Goal: Transaction & Acquisition: Book appointment/travel/reservation

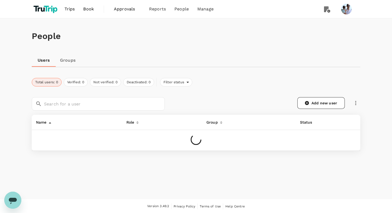
scroll to position [0, 0]
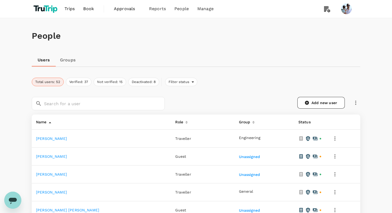
click at [71, 12] on span "Trips" at bounding box center [70, 9] width 10 height 6
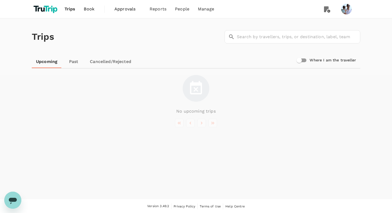
click at [68, 61] on link "Past" at bounding box center [74, 61] width 24 height 13
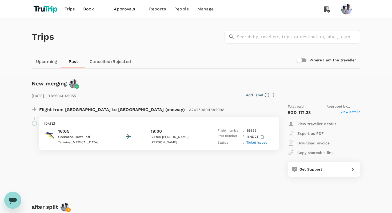
click at [93, 10] on span "Book" at bounding box center [88, 9] width 11 height 6
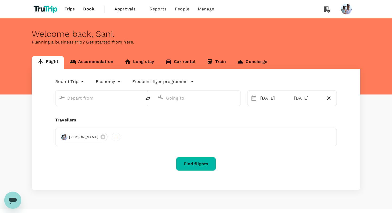
type input "Singapore, Singapore (any)"
type input "Amsterdam, Netherlands (any)"
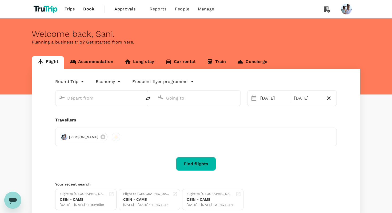
type input "Singapore, Singapore (any)"
type input "Amsterdam, Netherlands (any)"
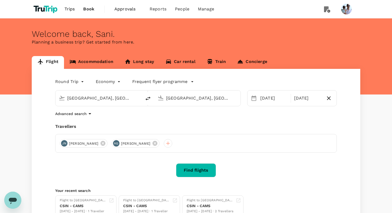
click at [101, 98] on input "Singapore, Singapore (any)" at bounding box center [98, 98] width 63 height 8
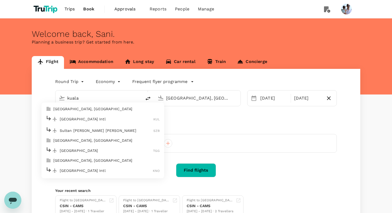
click at [100, 110] on p "Kuala Lumpur, Malaysia" at bounding box center [106, 108] width 107 height 5
type input "Kuala Lumpur, Malaysia (any)"
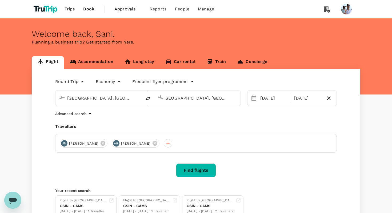
click at [186, 98] on input "Amsterdam, Netherlands (any)" at bounding box center [197, 98] width 63 height 8
click at [185, 110] on p "Penang, Malaysia" at bounding box center [205, 108] width 107 height 5
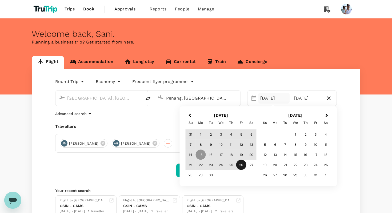
type input "Penang, Malaysia (any)"
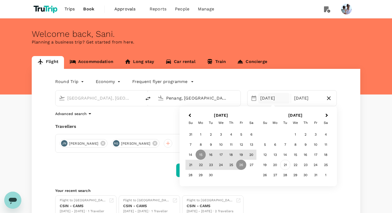
click at [286, 164] on div "21" at bounding box center [285, 165] width 10 height 10
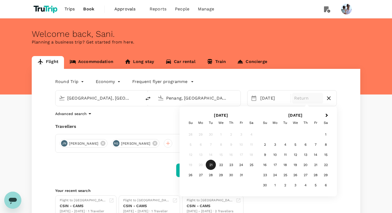
click at [316, 74] on div "Round Trip roundtrip Economy economy Frequent flyer programme Kuala Lumpur, Mal…" at bounding box center [196, 147] width 329 height 156
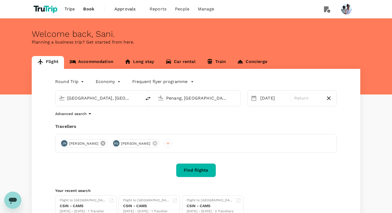
click at [101, 143] on icon at bounding box center [103, 143] width 5 height 5
click at [65, 144] on div at bounding box center [64, 143] width 9 height 9
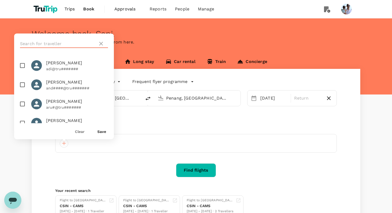
click at [65, 46] on input "text" at bounding box center [58, 43] width 76 height 9
type input "sani"
click at [22, 103] on input "checkbox" at bounding box center [22, 103] width 11 height 11
checkbox input "true"
click at [100, 129] on button "Save" at bounding box center [101, 131] width 9 height 4
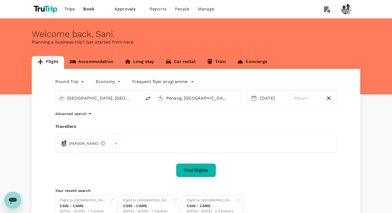
click at [204, 170] on button "Find flights" at bounding box center [196, 170] width 40 height 14
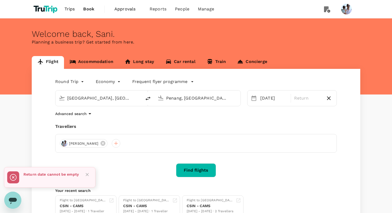
click at [87, 174] on icon "Close" at bounding box center [87, 174] width 5 height 5
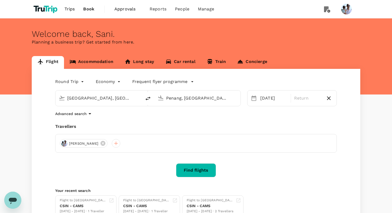
click at [80, 83] on body "Trips Book Approvals 0 Reports People Manage Welcome back , Sani . Planning a b…" at bounding box center [196, 129] width 392 height 258
click at [75, 96] on li "One-Way" at bounding box center [70, 94] width 32 height 10
type input "oneway"
click at [210, 170] on button "Find flights" at bounding box center [196, 170] width 40 height 14
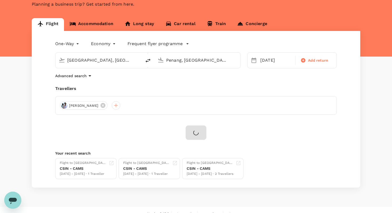
scroll to position [46, 0]
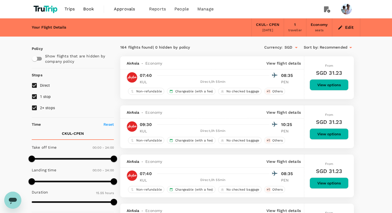
click at [328, 50] on span "Recommended" at bounding box center [334, 48] width 28 height 6
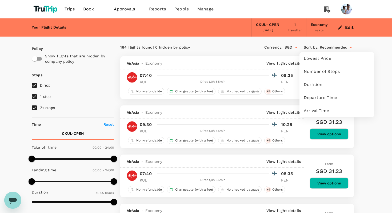
click at [332, 57] on span "Lowest Price" at bounding box center [337, 58] width 66 height 6
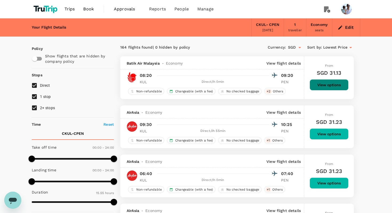
click at [331, 82] on button "View options" at bounding box center [329, 84] width 39 height 11
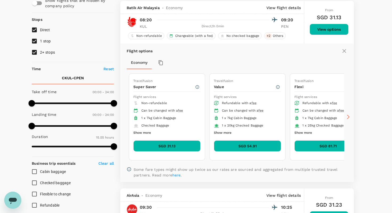
scroll to position [56, 0]
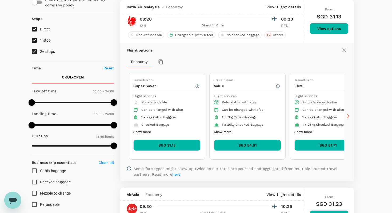
click at [178, 142] on button "SGD 31.13" at bounding box center [166, 145] width 67 height 11
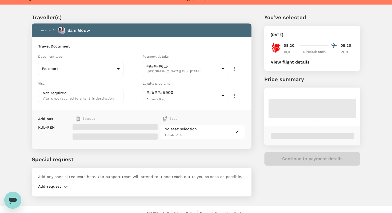
scroll to position [14, 0]
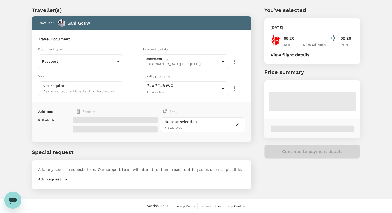
click at [258, 81] on div "You've selected Tuesday, 21 Oct 2025 08:20 09:20 KUL Direct , 1h 0min PEN View …" at bounding box center [306, 94] width 109 height 202
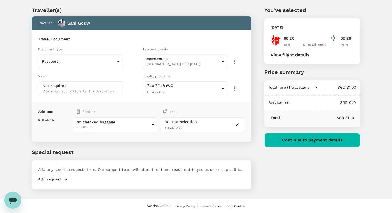
click at [375, 22] on div "Traveller(s) Traveller 1 : Sani Gouw Travel Document Document type Passport Pas…" at bounding box center [196, 97] width 392 height 198
click at [316, 142] on button "Continue to payment details" at bounding box center [312, 140] width 96 height 14
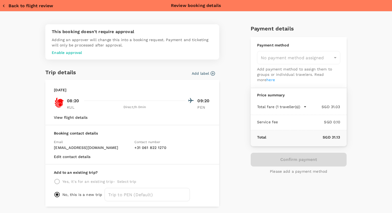
type input "957ea809-f6d8-4812-b2fe-650ca3c26ab6"
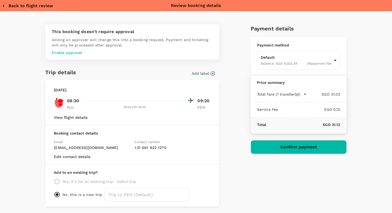
scroll to position [18, 0]
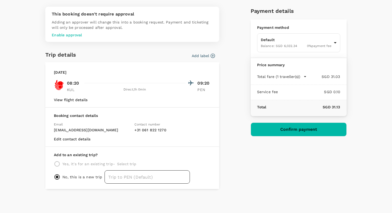
click at [118, 177] on input "text" at bounding box center [147, 176] width 85 height 13
type input "Trip to Penang (example)"
click at [70, 34] on p "Enable approval" at bounding box center [132, 34] width 161 height 5
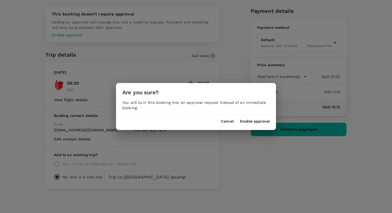
click at [256, 120] on button "Enable approval" at bounding box center [255, 121] width 30 height 4
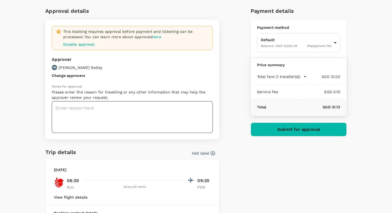
click at [70, 119] on textarea at bounding box center [132, 117] width 161 height 32
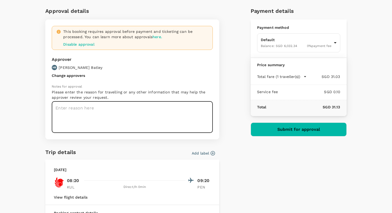
type textarea "D"
click at [131, 108] on textarea "This is to have existing data for APPLE submission. Do NOT" at bounding box center [132, 117] width 161 height 32
click at [195, 106] on textarea "This is to have existing data for Appstore submission. Do NOT" at bounding box center [132, 117] width 161 height 32
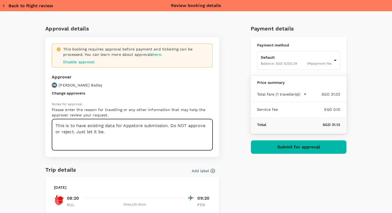
type textarea "This is to have existing data for Appstore submission. Do NOT approve or reject…"
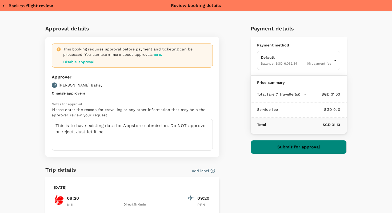
click at [300, 147] on button "Submit for approval" at bounding box center [299, 147] width 96 height 14
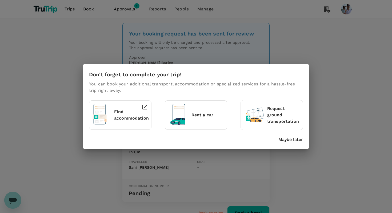
click at [77, 42] on div "Don't forget to complete your trip! You can book your additional transport, acc…" at bounding box center [196, 106] width 392 height 213
click at [74, 11] on div "Don't forget to complete your trip! You can book your additional transport, acc…" at bounding box center [196, 106] width 392 height 213
click at [299, 140] on p "Maybe later" at bounding box center [290, 139] width 25 height 6
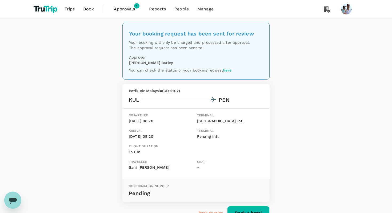
click at [71, 10] on span "Trips" at bounding box center [70, 9] width 10 height 6
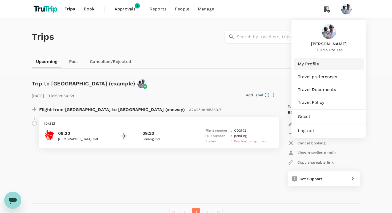
click at [329, 61] on span "My Profile" at bounding box center [329, 64] width 62 height 6
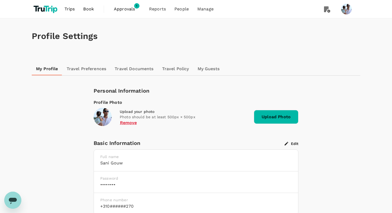
click at [135, 11] on span "Approvals" at bounding box center [127, 9] width 27 height 6
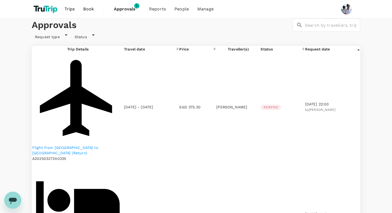
click at [76, 11] on link "Trips" at bounding box center [69, 9] width 19 height 18
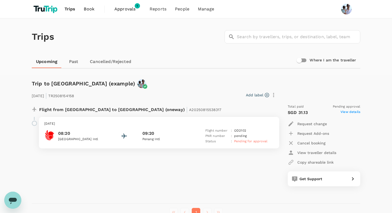
click at [98, 136] on p "08:20" at bounding box center [82, 133] width 48 height 6
